Goal: Task Accomplishment & Management: Manage account settings

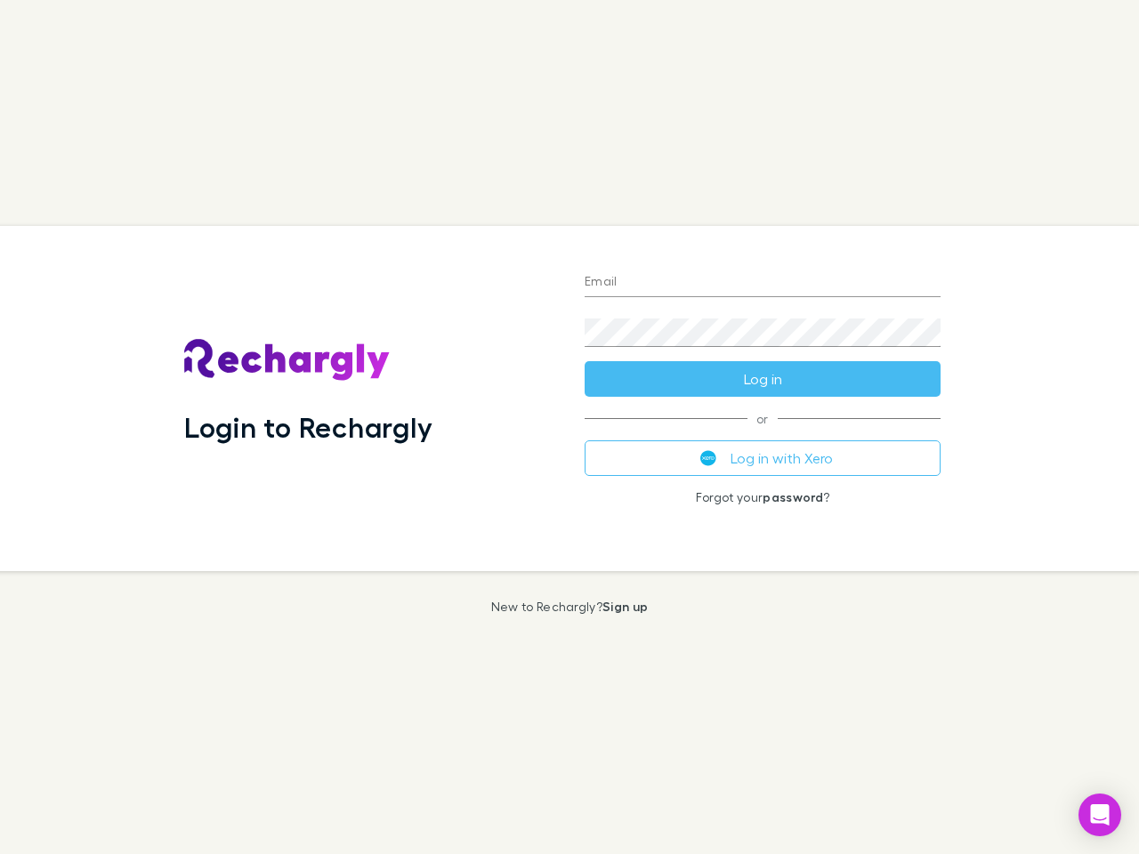
click at [569, 427] on div "Login to Rechargly" at bounding box center [370, 398] width 400 height 345
click at [763, 283] on input "Email" at bounding box center [763, 283] width 356 height 28
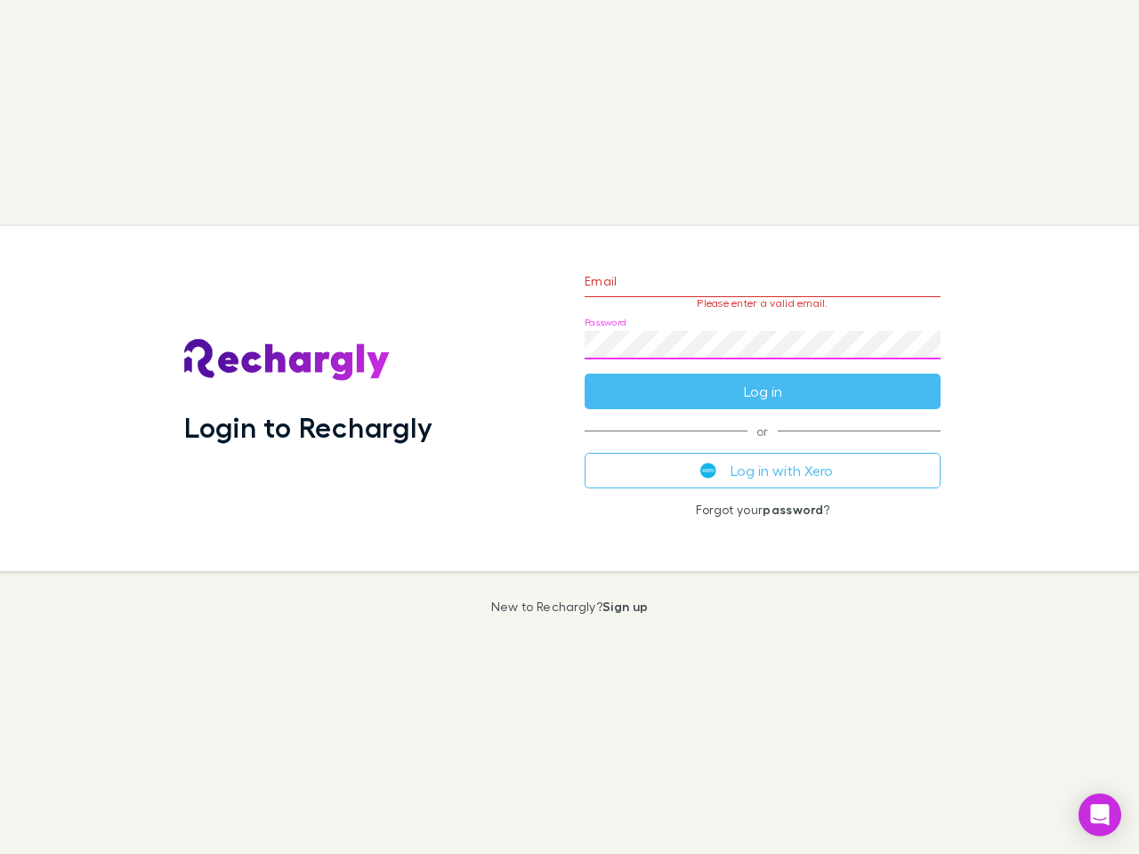
click at [763, 379] on form "Email Please enter a valid email. Password Log in" at bounding box center [763, 331] width 356 height 155
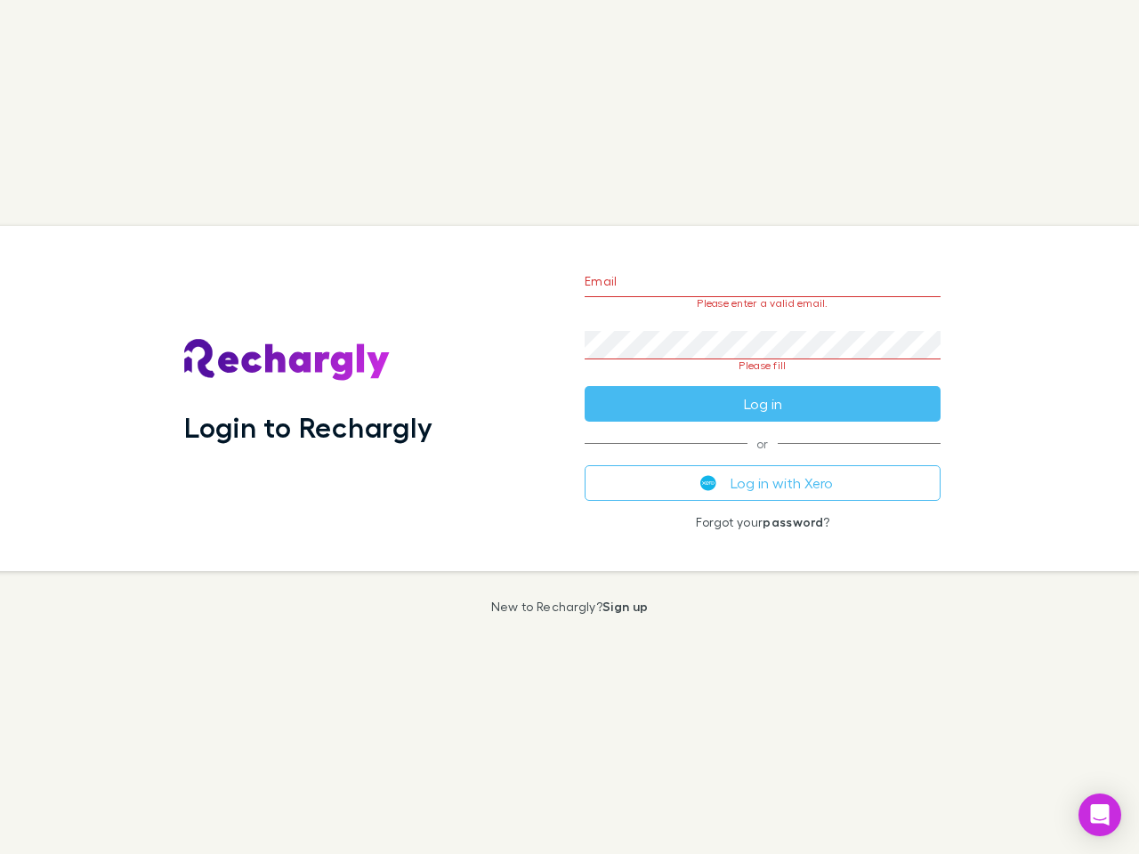
click at [763, 458] on div "Email Please enter a valid email. Password Please fill Log in or Log in with Xe…" at bounding box center [762, 398] width 384 height 345
click at [1100, 815] on icon "Open Intercom Messenger" at bounding box center [1100, 814] width 19 height 21
